Goal: Navigation & Orientation: Find specific page/section

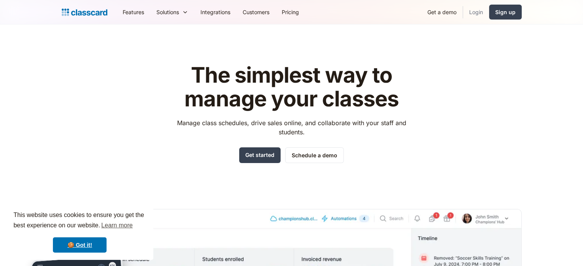
click at [470, 10] on link "Login" at bounding box center [476, 11] width 26 height 17
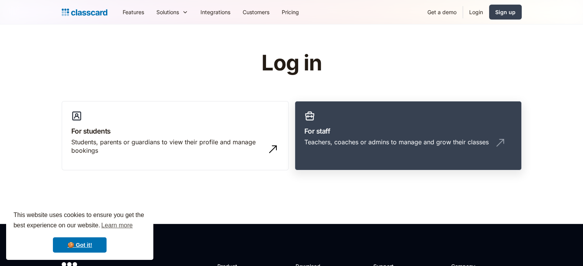
click at [350, 152] on div "Teachers, coaches or admins to manage and grow their classes" at bounding box center [408, 145] width 208 height 15
